Goal: Task Accomplishment & Management: Complete application form

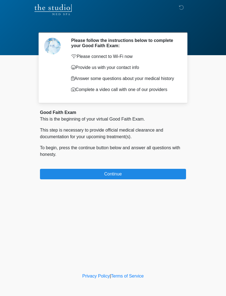
click at [83, 176] on button "Continue" at bounding box center [113, 174] width 146 height 10
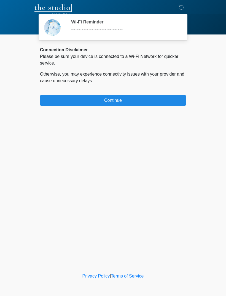
click at [67, 96] on button "Continue" at bounding box center [113, 100] width 146 height 10
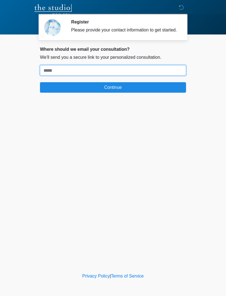
click at [54, 74] on input "Where should we email your treatment plan?" at bounding box center [113, 70] width 146 height 10
click at [50, 75] on input "Where should we email your treatment plan?" at bounding box center [113, 70] width 146 height 10
paste input "**********"
type input "**********"
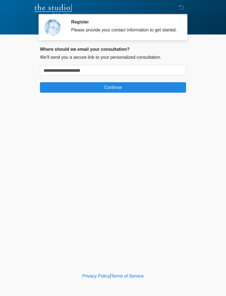
click at [157, 92] on button "Continue" at bounding box center [113, 87] width 146 height 10
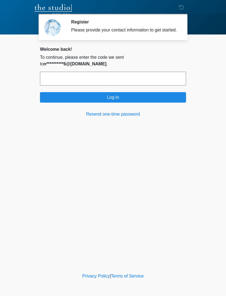
click at [56, 74] on input "text" at bounding box center [113, 79] width 146 height 14
type input "******"
click at [164, 97] on button "Log in" at bounding box center [113, 97] width 146 height 10
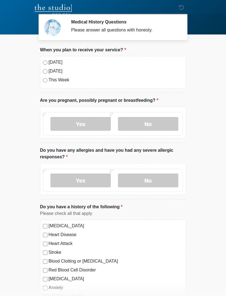
click at [50, 60] on label "Today" at bounding box center [116, 62] width 135 height 7
click at [160, 121] on label "No" at bounding box center [148, 124] width 60 height 14
click at [96, 178] on label "Yes" at bounding box center [80, 180] width 60 height 14
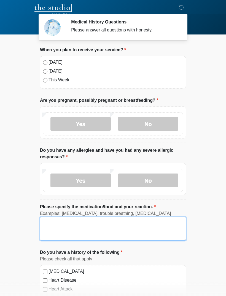
click at [82, 227] on textarea "Please specify the medication/food and your reaction." at bounding box center [113, 229] width 146 height 24
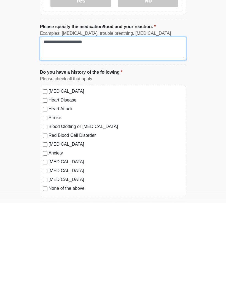
scroll to position [88, 0]
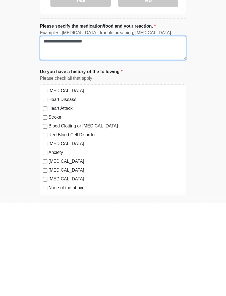
type textarea "**********"
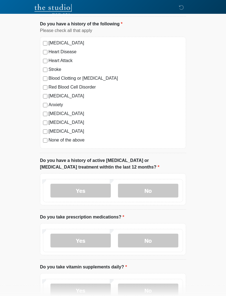
scroll to position [229, 0]
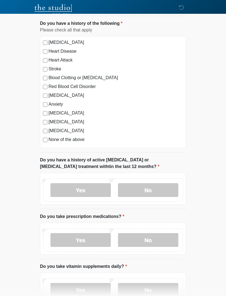
click at [160, 188] on label "No" at bounding box center [148, 190] width 60 height 14
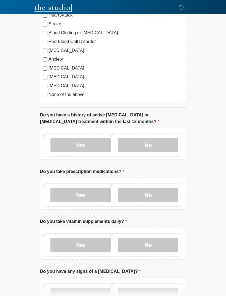
click at [93, 195] on label "Yes" at bounding box center [80, 195] width 60 height 14
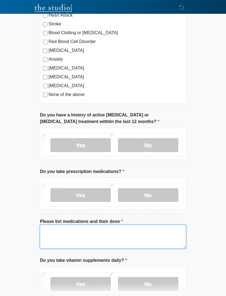
click at [95, 231] on textarea "Please list medications and their dose" at bounding box center [113, 237] width 146 height 24
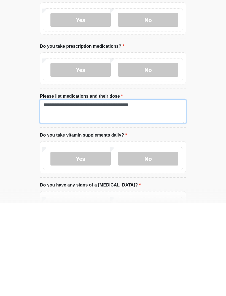
type textarea "**********"
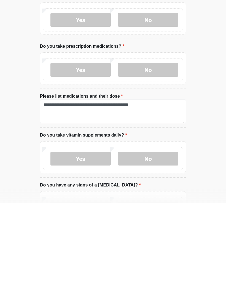
click at [97, 245] on label "Yes" at bounding box center [80, 252] width 60 height 14
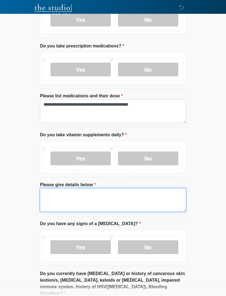
click at [133, 195] on textarea "Please give details below" at bounding box center [113, 200] width 146 height 24
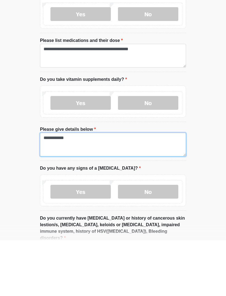
type textarea "**********"
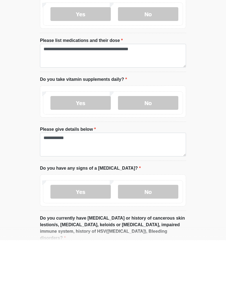
click at [152, 240] on label "No" at bounding box center [148, 247] width 60 height 14
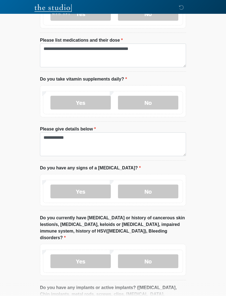
click at [158, 254] on label "No" at bounding box center [148, 261] width 60 height 14
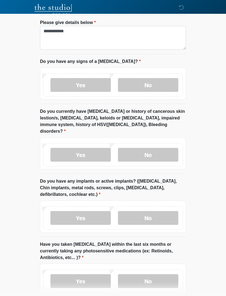
scroll to position [562, 0]
click at [100, 211] on label "Yes" at bounding box center [80, 218] width 60 height 14
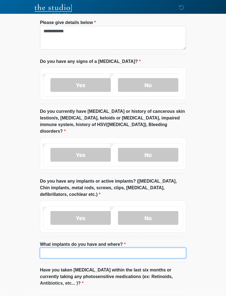
click at [158, 248] on input "What implants do you have and where?" at bounding box center [113, 253] width 146 height 10
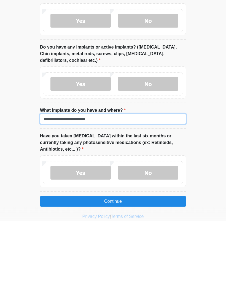
type input "**********"
click at [157, 241] on label "No" at bounding box center [148, 248] width 60 height 14
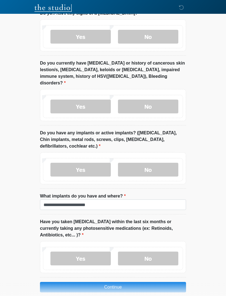
click at [132, 282] on button "Continue" at bounding box center [113, 287] width 146 height 10
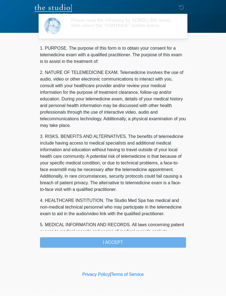
scroll to position [0, 0]
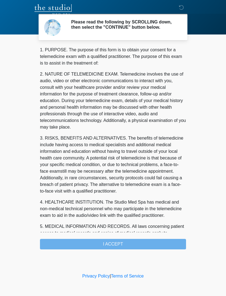
click at [139, 247] on div "1. PURPOSE. The purpose of this form is to obtain your consent for a telemedici…" at bounding box center [113, 148] width 146 height 203
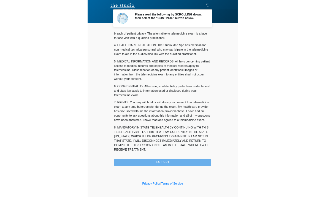
scroll to position [141, 0]
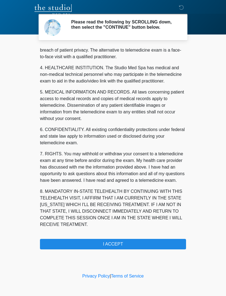
click at [131, 248] on button "I ACCEPT" at bounding box center [113, 244] width 146 height 10
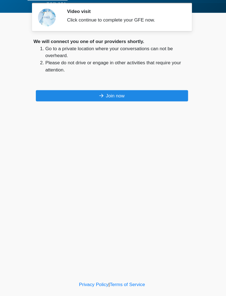
click at [202, 243] on body "‎ ‎ Video visit Click continue to complete your GFE now. Please connect to Wi-F…" at bounding box center [113, 148] width 226 height 296
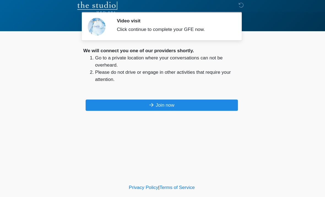
click at [191, 96] on button "Join now" at bounding box center [163, 100] width 142 height 10
